Goal: Register for event/course

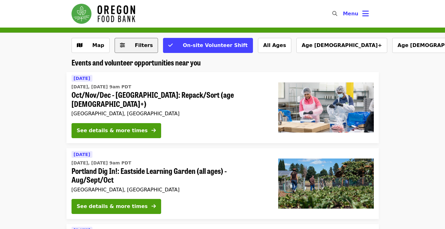
click at [121, 43] on icon "sliders-h icon" at bounding box center [122, 45] width 5 height 6
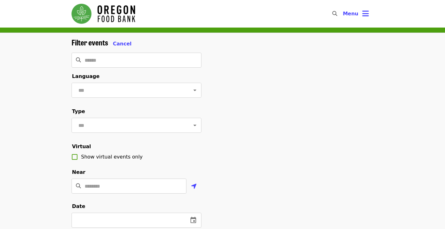
click at [121, 43] on span "Cancel" at bounding box center [122, 44] width 19 height 6
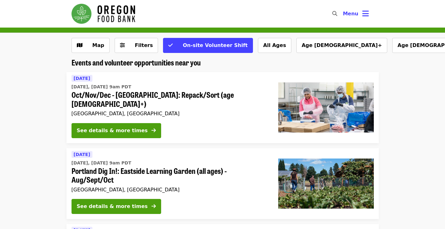
click at [108, 44] on button "Map" at bounding box center [91, 45] width 38 height 15
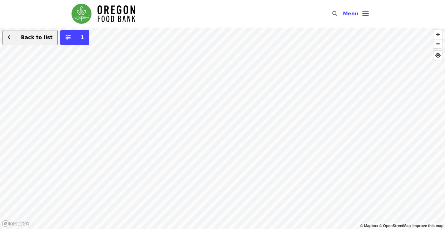
click at [22, 34] on span "Back to list" at bounding box center [34, 38] width 38 height 8
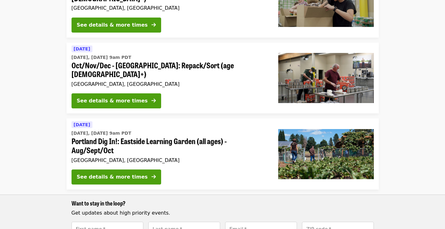
scroll to position [110, 0]
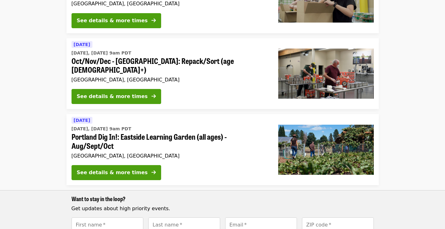
click at [76, 42] on span "[DATE]" at bounding box center [82, 44] width 17 height 5
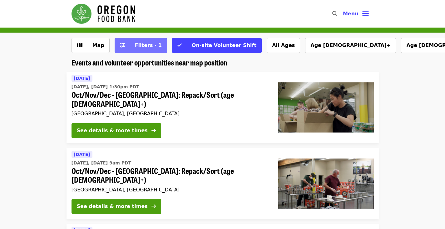
click at [137, 51] on button "Filters · 1" at bounding box center [141, 45] width 53 height 15
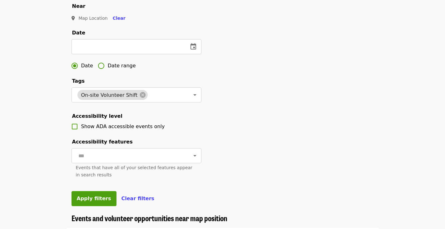
scroll to position [166, 0]
click at [119, 54] on input "text" at bounding box center [128, 46] width 112 height 15
click at [192, 50] on icon "change date" at bounding box center [194, 47] width 8 height 8
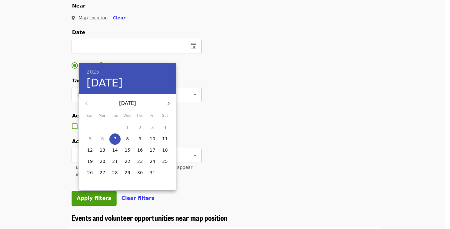
click at [165, 141] on p "11" at bounding box center [165, 138] width 6 height 6
type input "**********"
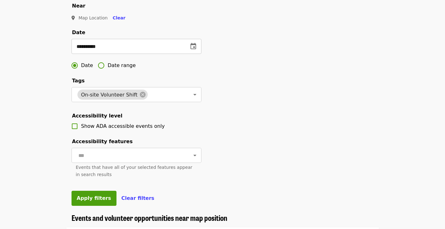
click at [194, 50] on icon "change date" at bounding box center [194, 47] width 8 height 8
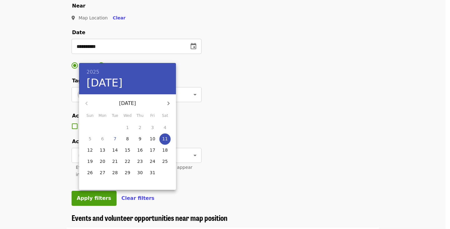
click at [213, 83] on div at bounding box center [225, 114] width 450 height 229
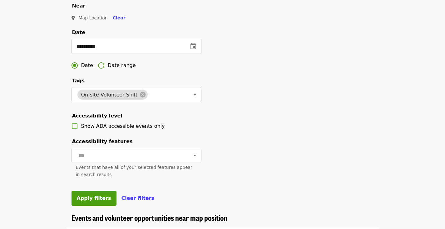
click at [121, 69] on span "Date range" at bounding box center [122, 66] width 28 height 8
click at [112, 54] on input "text" at bounding box center [94, 46] width 44 height 15
click at [127, 49] on icon "change date" at bounding box center [126, 46] width 6 height 6
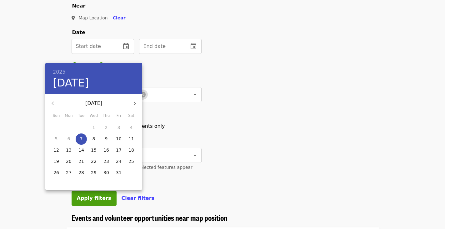
click at [120, 137] on p "10" at bounding box center [119, 138] width 6 height 6
type input "**********"
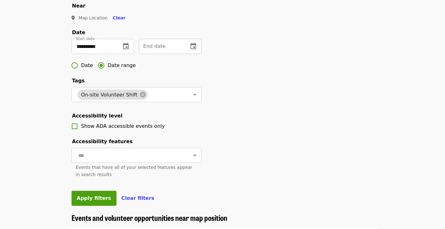
click at [198, 54] on button "change date" at bounding box center [193, 46] width 15 height 15
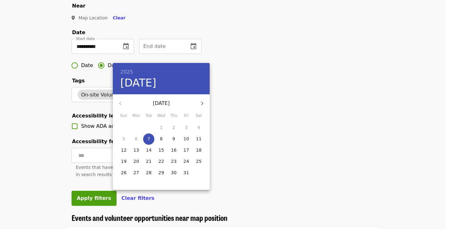
click at [125, 150] on p "12" at bounding box center [124, 150] width 6 height 6
type input "**********"
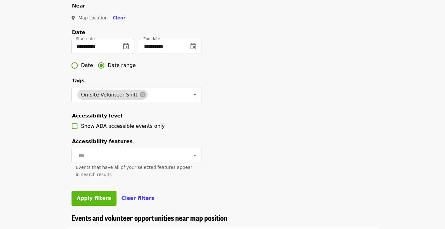
click at [91, 205] on button "Apply filters" at bounding box center [94, 197] width 45 height 15
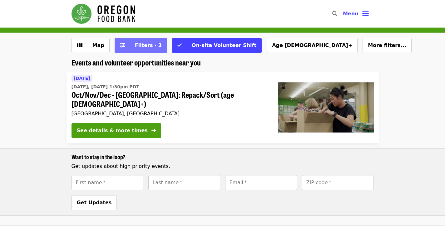
click at [148, 47] on span "Filters · 3" at bounding box center [148, 45] width 27 height 6
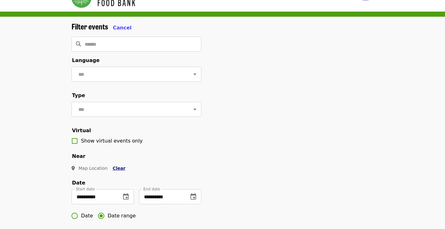
scroll to position [16, 0]
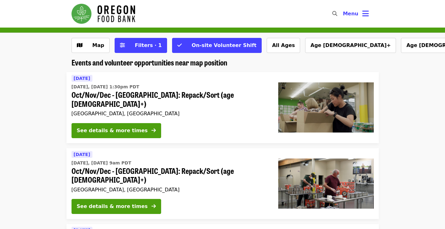
click at [105, 13] on img "Main navigation" at bounding box center [104, 14] width 64 height 20
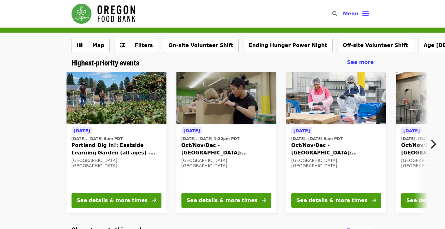
click at [434, 137] on button "Next item" at bounding box center [435, 144] width 21 height 18
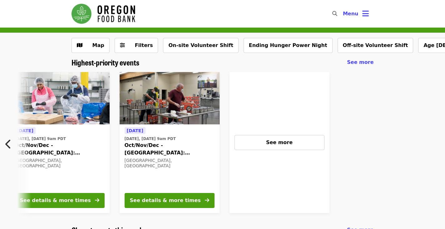
scroll to position [0, 278]
click at [286, 126] on div "See more" at bounding box center [279, 142] width 100 height 141
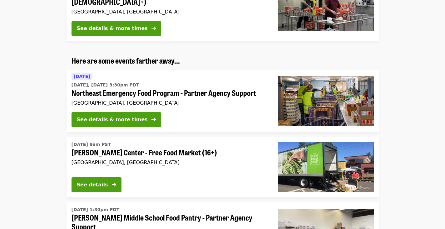
scroll to position [1480, 0]
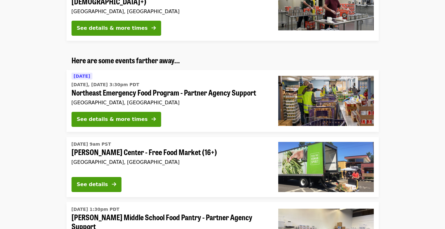
click at [133, 139] on div "[DATE] 9am PST [PERSON_NAME] Center - Free Food Market (16+) [GEOGRAPHIC_DATA],…" at bounding box center [170, 155] width 197 height 33
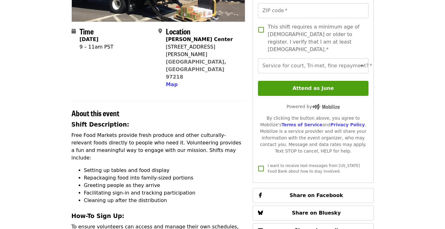
scroll to position [124, 0]
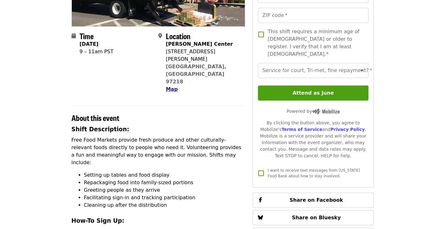
click at [166, 86] on span "Map" at bounding box center [172, 89] width 12 height 6
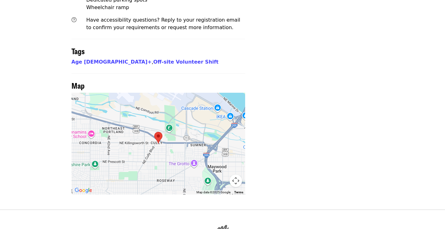
scroll to position [541, 0]
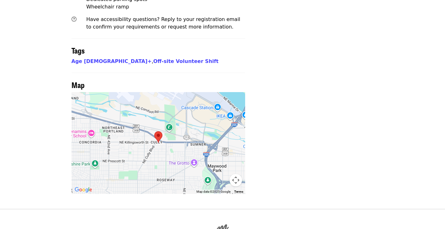
click at [162, 94] on div at bounding box center [159, 143] width 174 height 102
click at [158, 128] on img at bounding box center [158, 136] width 13 height 17
click at [86, 185] on img "Open this area in Google Maps (opens a new window)" at bounding box center [83, 189] width 21 height 8
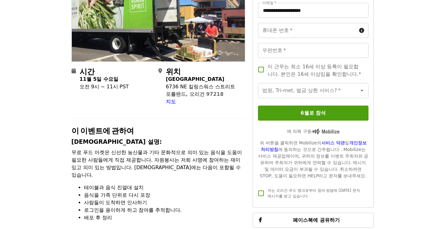
scroll to position [97, 0]
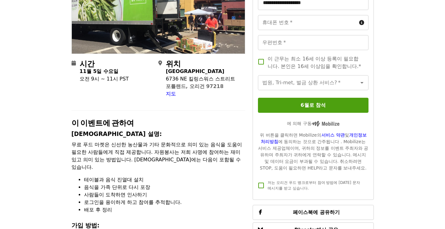
click at [188, 191] on li "사람들이 도착하면 인사하기" at bounding box center [165, 195] width 162 height 8
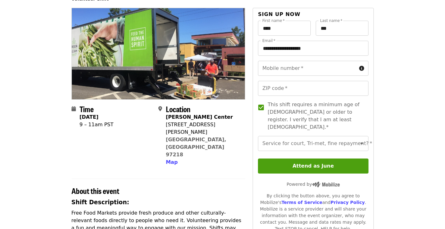
scroll to position [38, 0]
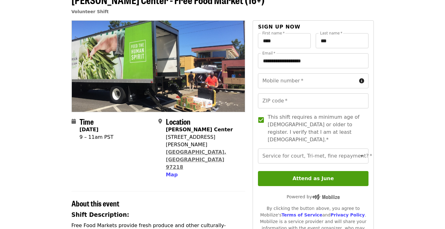
click at [168, 149] on link "[GEOGRAPHIC_DATA], [GEOGRAPHIC_DATA] 97218" at bounding box center [196, 159] width 61 height 21
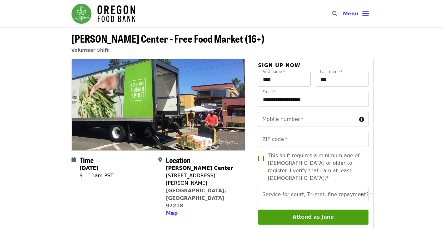
scroll to position [38, 0]
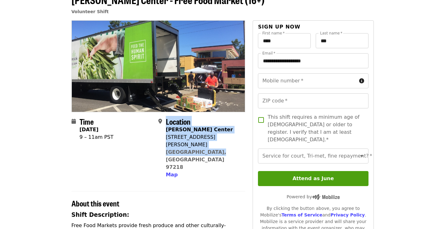
drag, startPoint x: 164, startPoint y: 136, endPoint x: 218, endPoint y: 141, distance: 53.9
click at [218, 141] on div "Location [PERSON_NAME][GEOGRAPHIC_DATA] [STREET_ADDRESS][PERSON_NAME] Map" at bounding box center [199, 148] width 82 height 62
click at [218, 141] on div "[PERSON_NAME][GEOGRAPHIC_DATA] [STREET_ADDRESS][PERSON_NAME] Map" at bounding box center [203, 152] width 74 height 53
drag, startPoint x: 164, startPoint y: 136, endPoint x: 195, endPoint y: 136, distance: 31.3
click at [195, 136] on div "Location [PERSON_NAME][GEOGRAPHIC_DATA] [STREET_ADDRESS][PERSON_NAME] Map" at bounding box center [199, 148] width 82 height 62
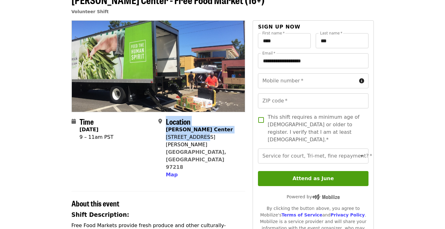
click at [195, 136] on div "[STREET_ADDRESS][PERSON_NAME]" at bounding box center [203, 140] width 74 height 15
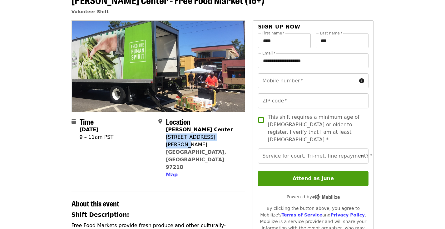
drag, startPoint x: 167, startPoint y: 136, endPoint x: 224, endPoint y: 134, distance: 57.6
click at [224, 134] on div "Location [PERSON_NAME][GEOGRAPHIC_DATA] [STREET_ADDRESS][PERSON_NAME] Map" at bounding box center [199, 148] width 82 height 62
copy div "[STREET_ADDRESS][PERSON_NAME]"
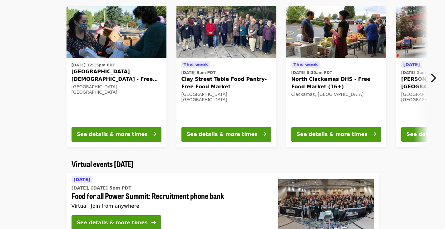
scroll to position [232, 0]
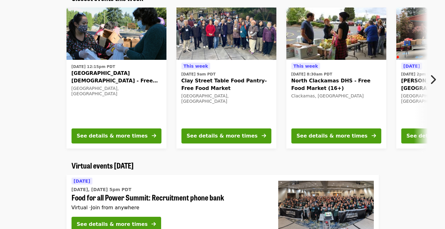
click at [265, 92] on div "[DATE][DATE] 9am PDT Clay Street Table Food Pantry- Free Food Market [GEOGRAPHI…" at bounding box center [227, 92] width 90 height 61
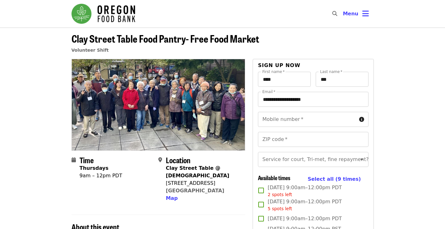
click at [265, 92] on label "Email   *" at bounding box center [269, 92] width 13 height 4
click at [265, 92] on input "**********" at bounding box center [313, 99] width 110 height 15
click at [265, 92] on label "Email   *" at bounding box center [269, 92] width 13 height 4
click at [265, 92] on input "**********" at bounding box center [313, 99] width 110 height 15
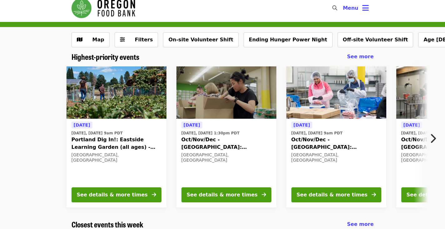
scroll to position [6, 0]
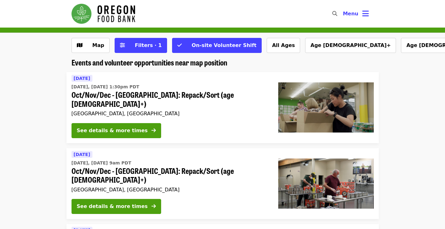
click at [133, 93] on span "Oct/Nov/Dec - [GEOGRAPHIC_DATA]: Repack/Sort (age [DEMOGRAPHIC_DATA]+)" at bounding box center [170, 99] width 197 height 18
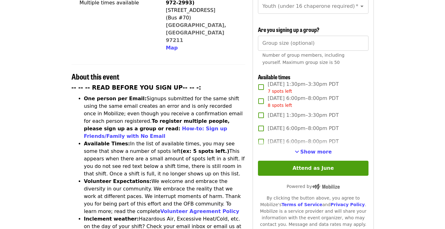
scroll to position [203, 0]
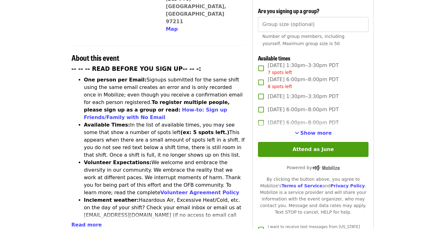
click at [304, 125] on label "[DATE] 6:00pm–8:00pm PDT" at bounding box center [309, 122] width 109 height 13
click at [302, 121] on span "[DATE] 6:00pm–8:00pm PDT" at bounding box center [303, 123] width 71 height 8
click at [303, 127] on label "[DATE] 6:00pm–8:00pm PDT" at bounding box center [309, 122] width 109 height 13
click at [303, 133] on button "Show more" at bounding box center [313, 133] width 37 height 8
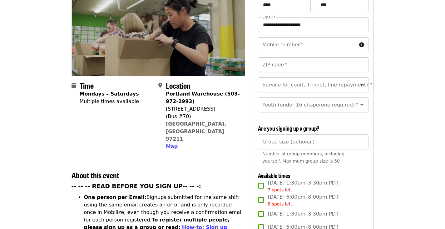
scroll to position [85, 0]
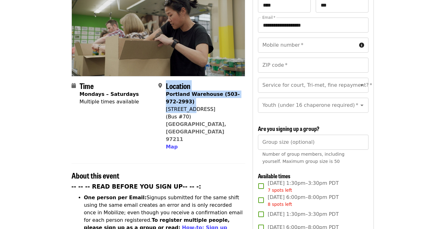
drag, startPoint x: 164, startPoint y: 99, endPoint x: 192, endPoint y: 99, distance: 27.8
click at [192, 99] on div "Location [GEOGRAPHIC_DATA] (503-972-2993) [STREET_ADDRESS] Map" at bounding box center [199, 115] width 82 height 69
click at [162, 102] on span at bounding box center [162, 116] width 8 height 68
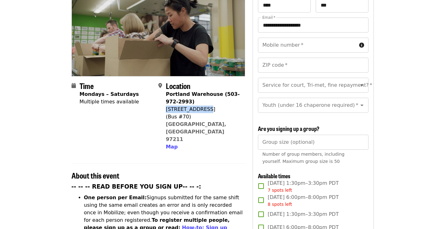
drag, startPoint x: 166, startPoint y: 98, endPoint x: 211, endPoint y: 97, distance: 45.0
click at [211, 105] on div "[STREET_ADDRESS]" at bounding box center [203, 109] width 74 height 8
copy div "[STREET_ADDRESS]"
click at [235, 109] on div "Portland Warehouse (503-972-2993) [STREET_ADDRESS] Map" at bounding box center [203, 120] width 74 height 60
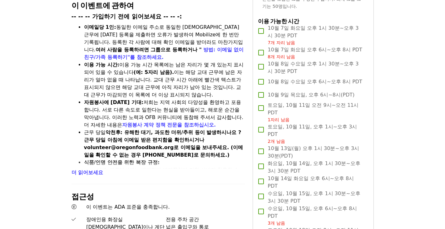
scroll to position [229, 0]
click at [89, 170] on font "더 읽어보세요" at bounding box center [88, 172] width 32 height 6
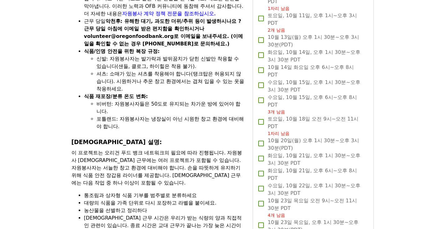
scroll to position [347, 0]
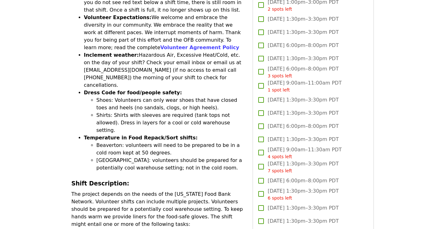
click at [203, 111] on li "Shirts: Shirts with sleeves are required (tank tops not allowed). Dress in laye…" at bounding box center [171, 122] width 149 height 23
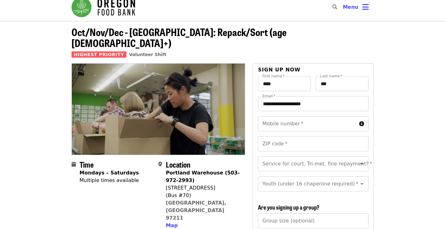
scroll to position [6, 0]
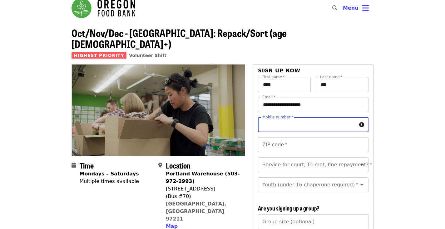
click at [267, 117] on div "Mobile number   * Mobile number *" at bounding box center [313, 124] width 110 height 15
type input "**********"
click at [298, 137] on input "ZIP code   *" at bounding box center [313, 144] width 110 height 15
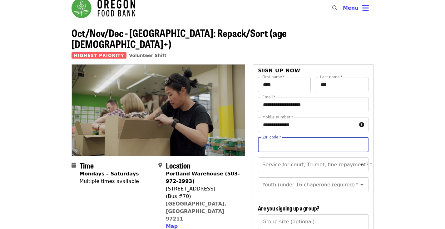
type input "*****"
click at [338, 157] on div "Service for court, Tri-met, fine repayment?   * Service for court, Tri-met, fin…" at bounding box center [313, 164] width 110 height 15
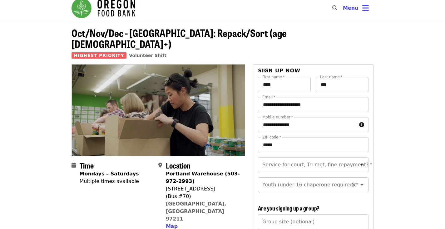
click at [322, 178] on input "Youth (under 16 chaperone required)   *" at bounding box center [305, 184] width 85 height 12
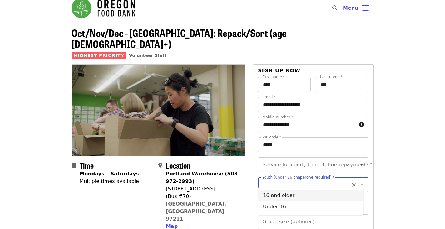
click at [307, 194] on li "16 and older" at bounding box center [311, 194] width 106 height 11
type input "**********"
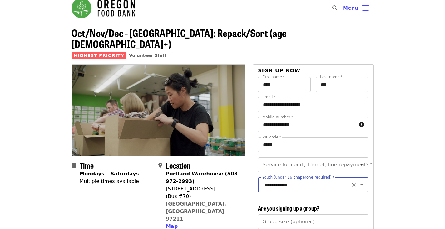
scroll to position [60, 0]
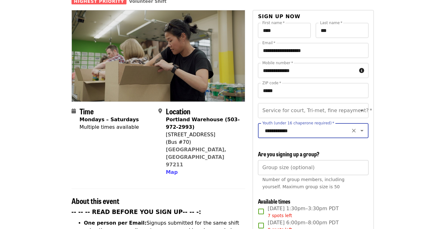
click at [337, 166] on input "Group size (optional)" at bounding box center [313, 167] width 110 height 15
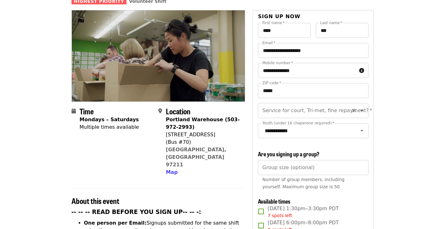
click at [325, 103] on div "Service for court, Tri-met, fine repayment?   * Service for court, Tri-met, fin…" at bounding box center [313, 110] width 110 height 15
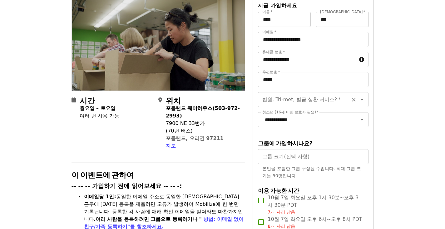
click at [315, 98] on div "법원, Tri-met, 벌금 상환 서비스?   * 법원, Tri-met, 벌금 상환 서비스? *" at bounding box center [313, 99] width 110 height 15
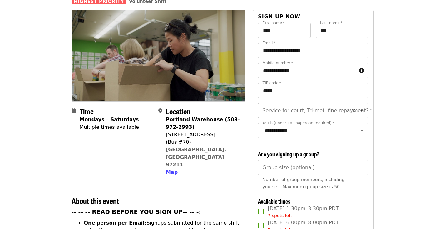
click at [289, 103] on div "Service for court, Tri-met, fine repayment? *" at bounding box center [313, 110] width 110 height 15
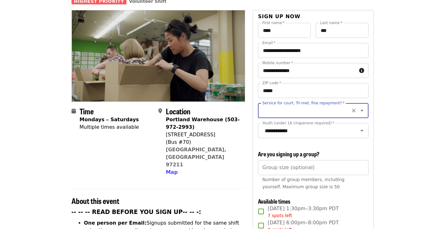
click at [283, 104] on input "Service for court, Tri-met, fine repayment?   *" at bounding box center [305, 110] width 85 height 12
click at [285, 116] on li "No" at bounding box center [311, 116] width 106 height 11
type input "**"
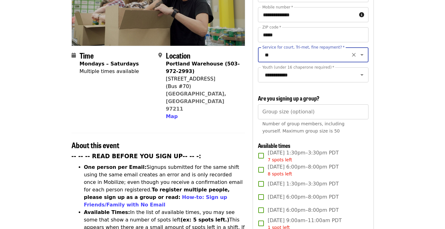
scroll to position [164, 0]
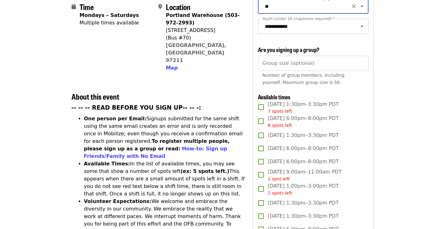
click at [305, 171] on span "[DATE] 9:00am–11:00am PDT 1 spot left" at bounding box center [305, 175] width 74 height 14
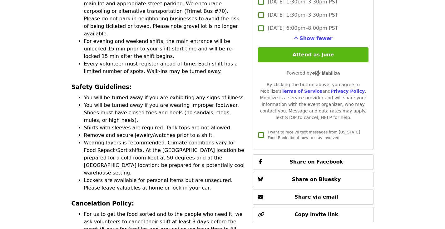
scroll to position [1373, 0]
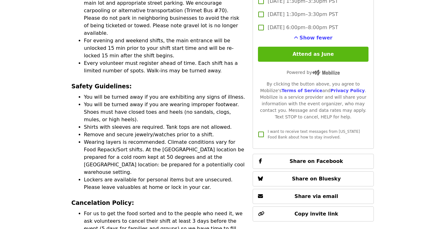
click at [317, 54] on button "Attend as June" at bounding box center [313, 54] width 110 height 15
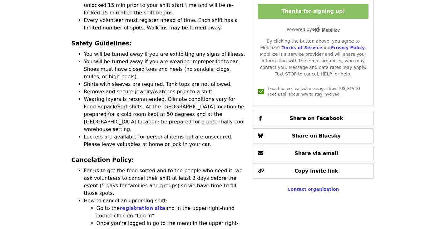
scroll to position [1416, 0]
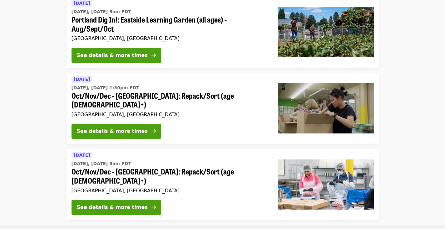
scroll to position [25, 0]
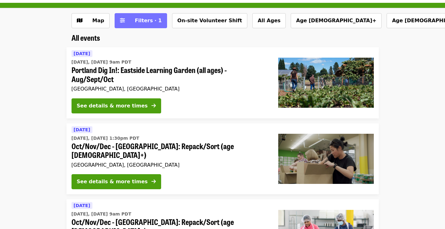
click at [151, 20] on span "Filters · 1" at bounding box center [148, 21] width 27 height 6
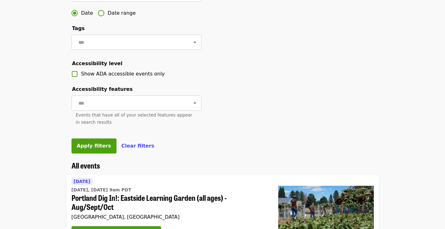
scroll to position [226, 0]
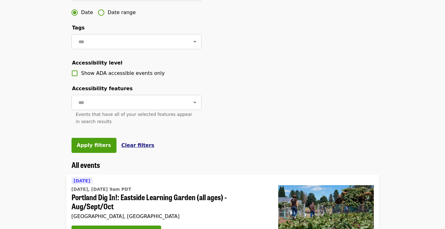
click at [130, 149] on button "Clear filters" at bounding box center [138, 145] width 33 height 8
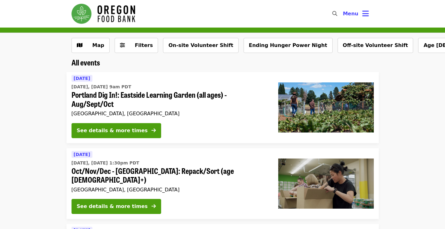
scroll to position [226, 0]
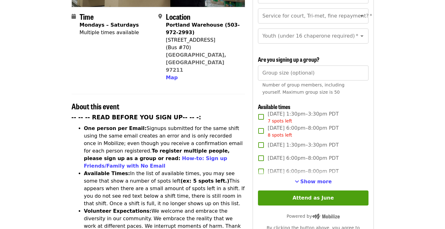
scroll to position [154, 0]
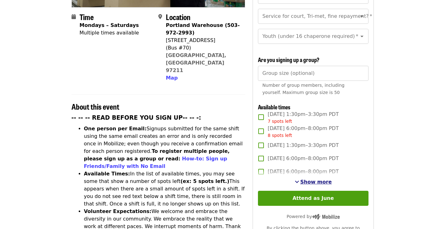
click at [298, 179] on span "See more timeslots" at bounding box center [297, 181] width 4 height 5
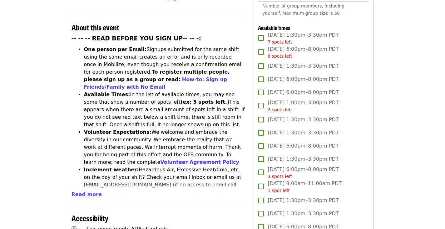
scroll to position [240, 0]
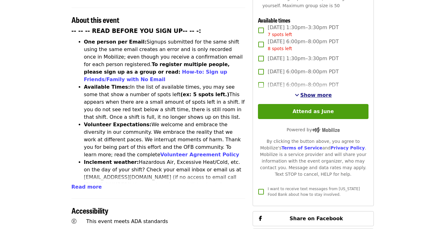
click at [320, 93] on span "Show more" at bounding box center [317, 95] width 32 height 6
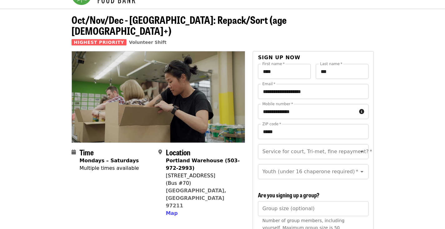
scroll to position [18, 0]
